Goal: Contribute content

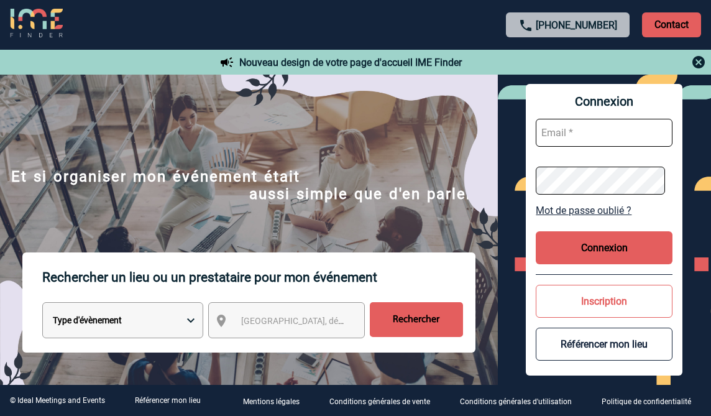
type input "ltrellu@ime-groupe.com"
click at [606, 243] on button "Connexion" at bounding box center [604, 247] width 137 height 33
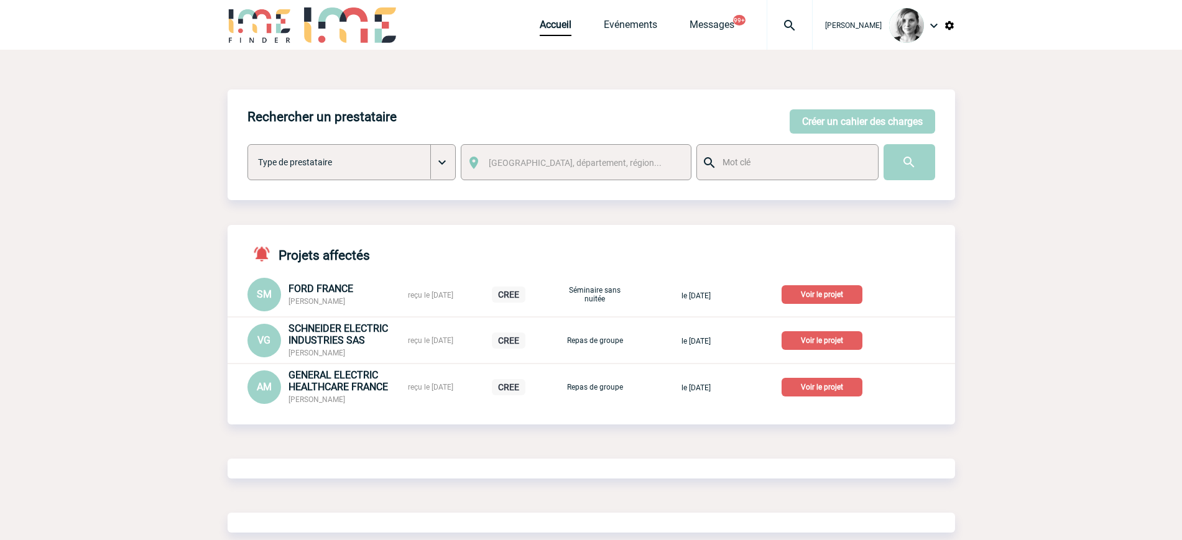
click at [961, 301] on body "Lydie TRELLU Accueil Evénements" at bounding box center [591, 291] width 1182 height 583
click at [803, 21] on img at bounding box center [789, 25] width 45 height 15
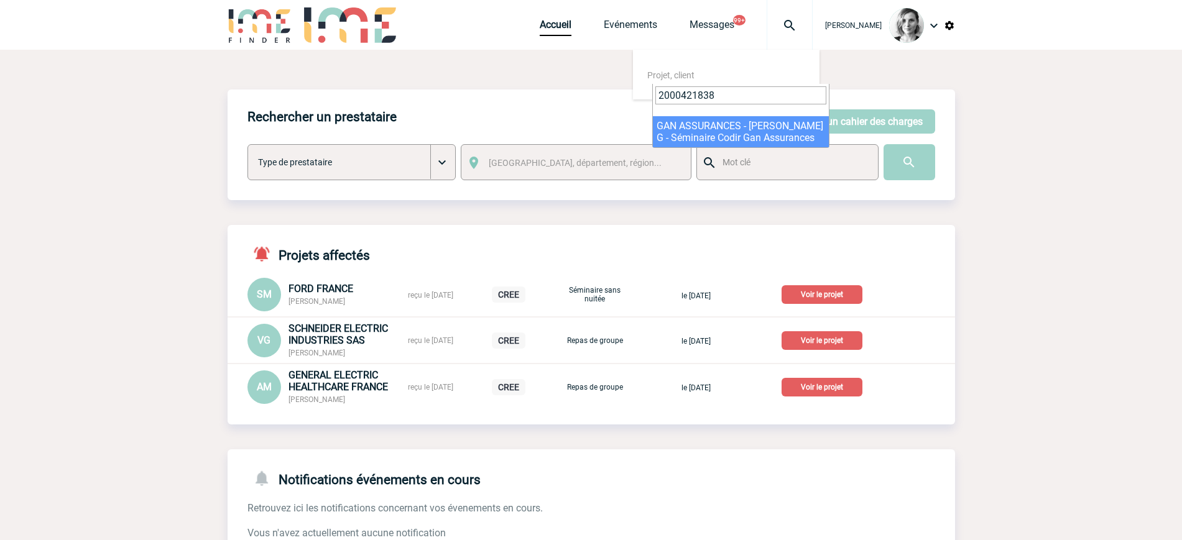
type input "2000421838"
select select "21339"
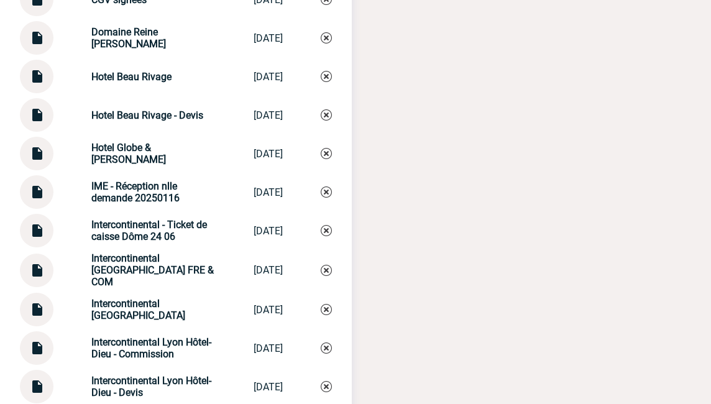
scroll to position [2954, 0]
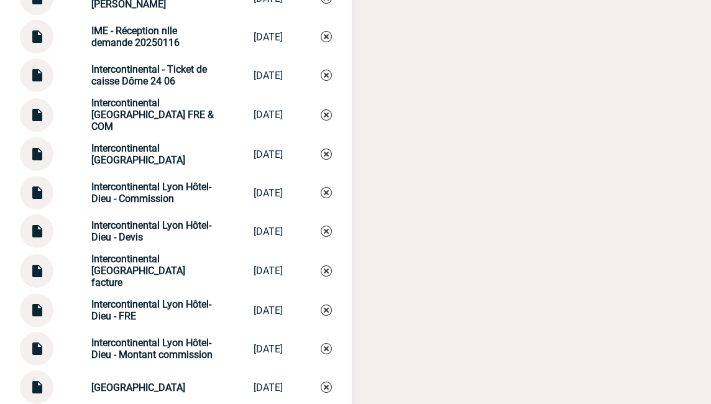
click at [38, 310] on img at bounding box center [37, 306] width 16 height 24
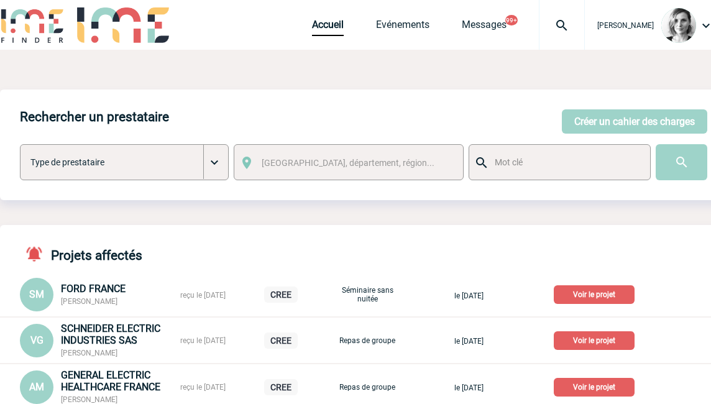
click at [578, 27] on img at bounding box center [562, 25] width 45 height 15
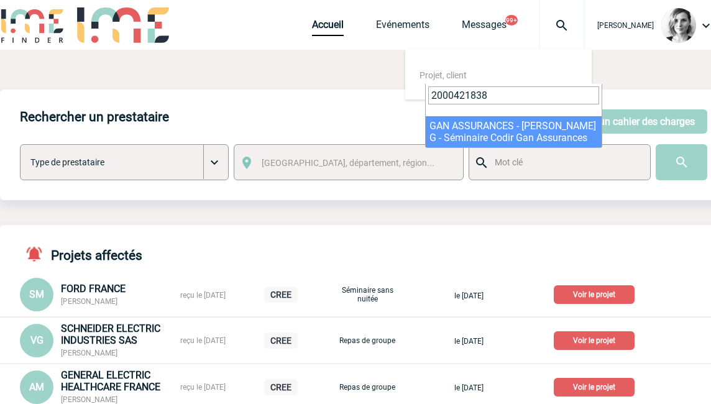
type input "2000421838"
select select "21339"
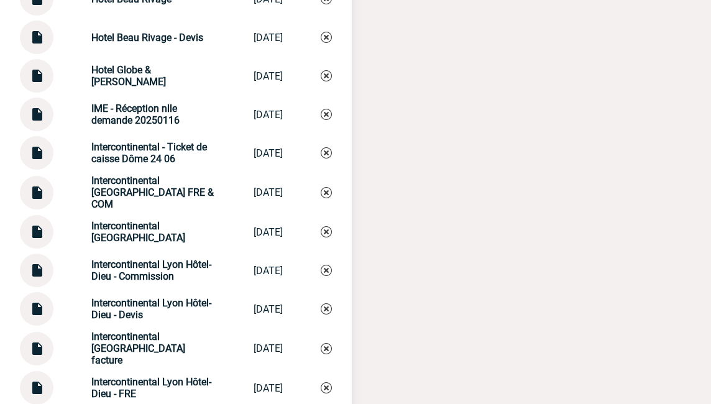
scroll to position [2954, 0]
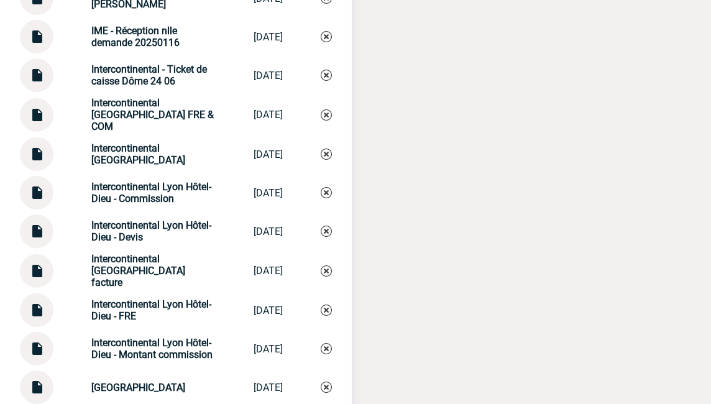
click at [40, 193] on img at bounding box center [37, 188] width 16 height 24
click at [407, 5] on div "Documents Echange client Echange client [DATE] Intercontinental - Ticket de cai…" at bounding box center [364, 150] width 728 height 1451
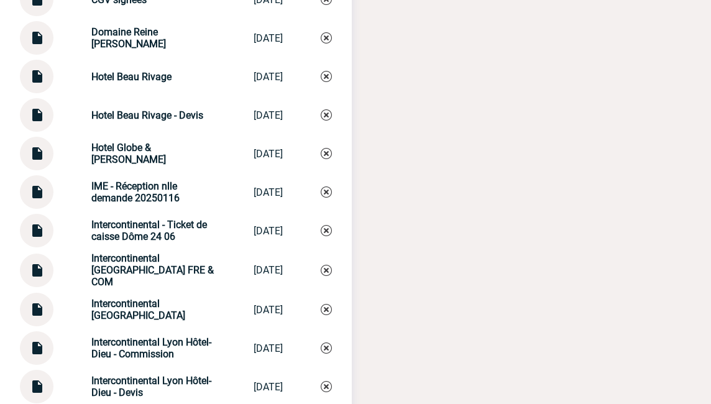
scroll to position [2721, 0]
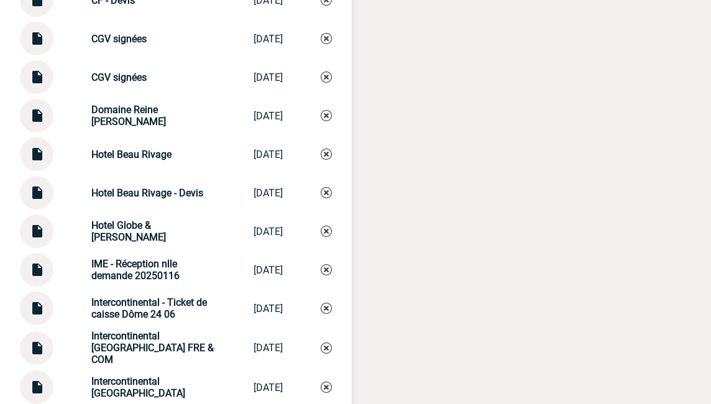
click at [32, 350] on img at bounding box center [37, 343] width 16 height 24
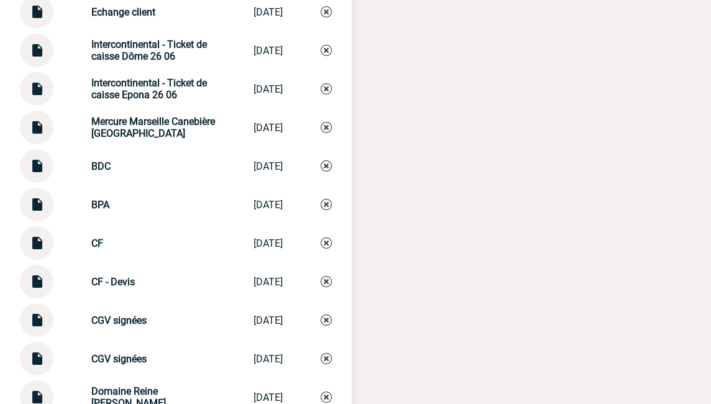
scroll to position [2428, 0]
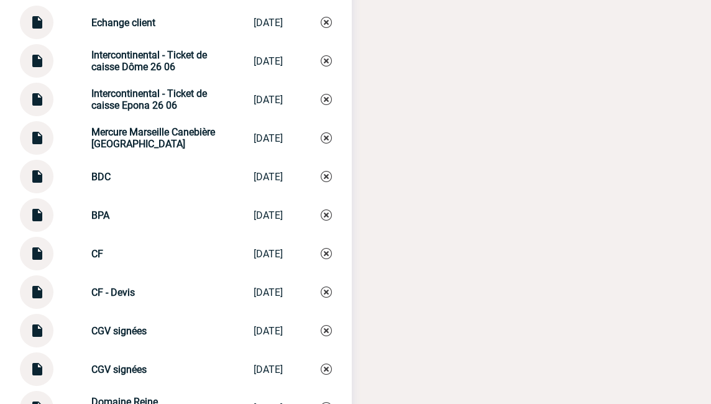
click at [35, 184] on img at bounding box center [37, 172] width 16 height 24
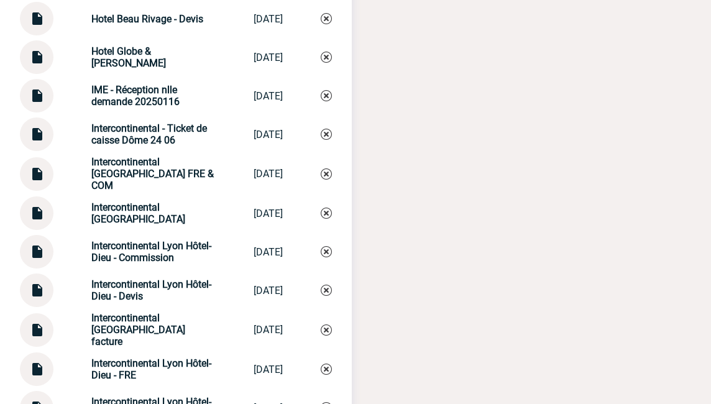
scroll to position [3439, 0]
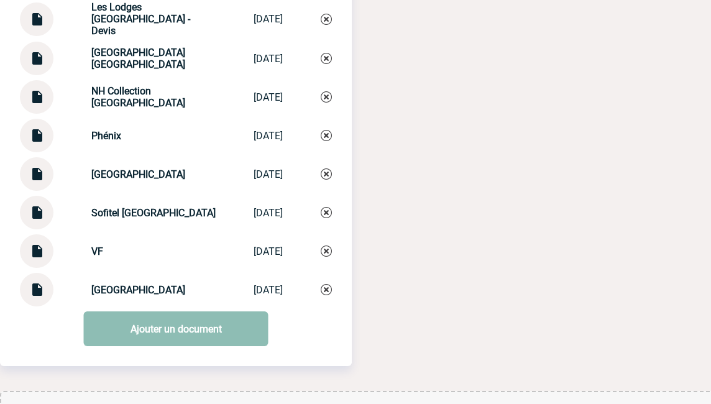
click at [165, 323] on link "Ajouter un document" at bounding box center [176, 329] width 185 height 35
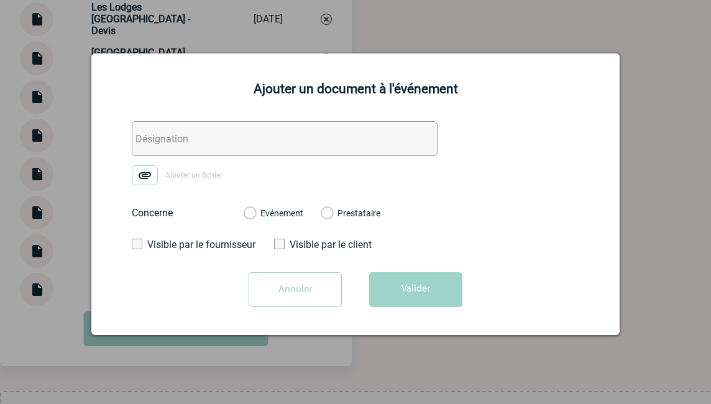
click at [192, 119] on div "Ajouter un document à l'événement Ajouter un fichier Concerne Evénement Prestat…" at bounding box center [355, 194] width 529 height 282
click at [182, 141] on input "text" at bounding box center [285, 138] width 306 height 35
type input "A FACTURER"
click at [154, 170] on img at bounding box center [145, 175] width 26 height 20
click at [0, 0] on input "Ajouter un fichier" at bounding box center [0, 0] width 0 height 0
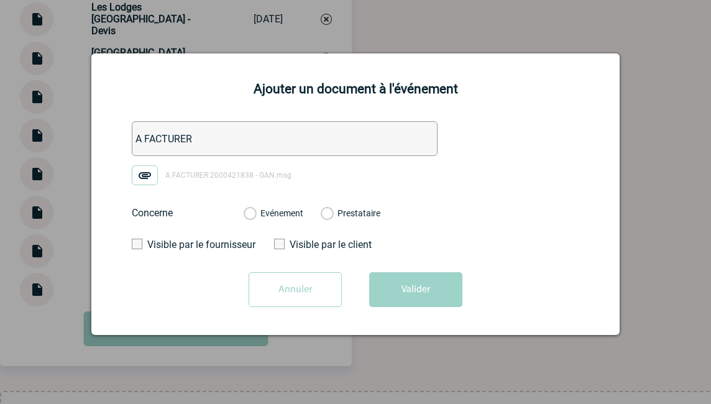
click at [256, 213] on label "Evénement" at bounding box center [250, 213] width 12 height 11
click at [0, 0] on input "Evénement" at bounding box center [0, 0] width 0 height 0
click at [409, 294] on button "Valider" at bounding box center [415, 289] width 93 height 35
